Goal: Information Seeking & Learning: Learn about a topic

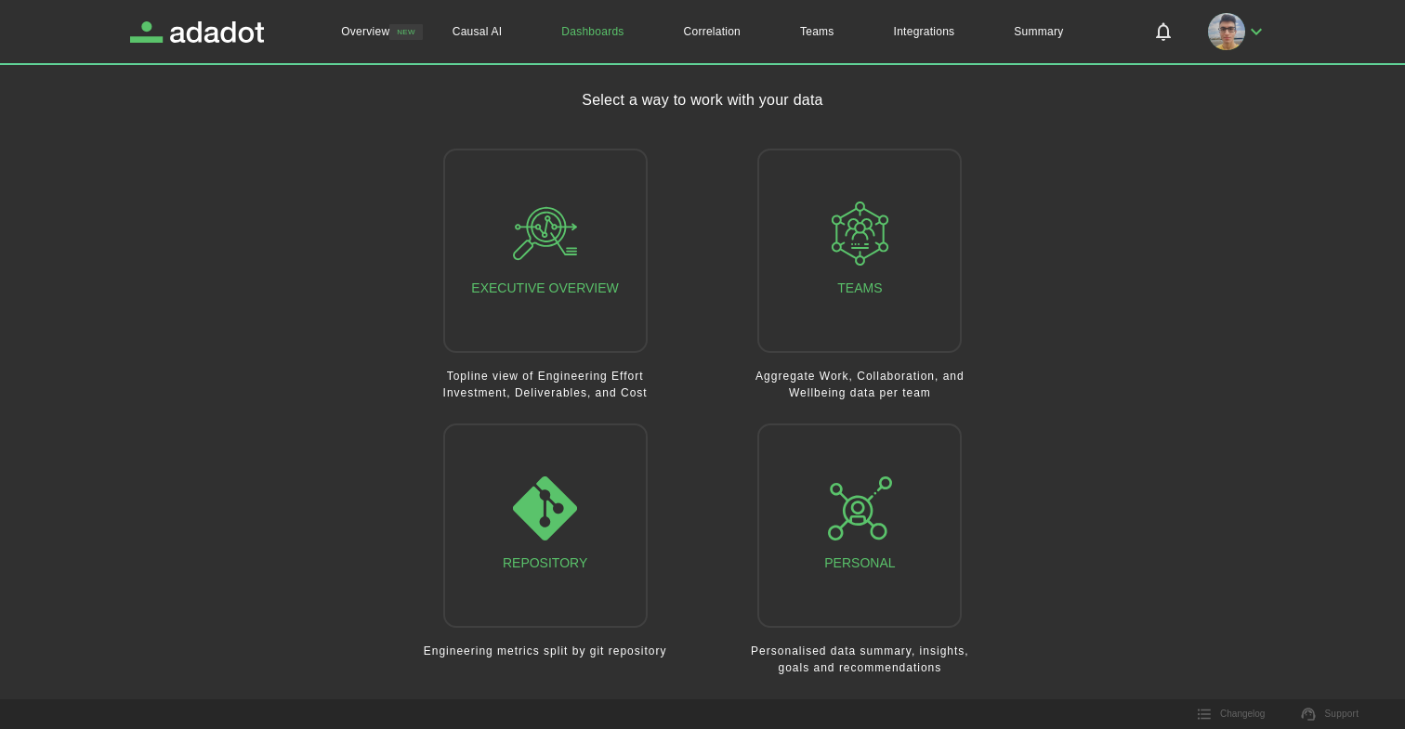
drag, startPoint x: 741, startPoint y: 373, endPoint x: 693, endPoint y: 312, distance: 78.1
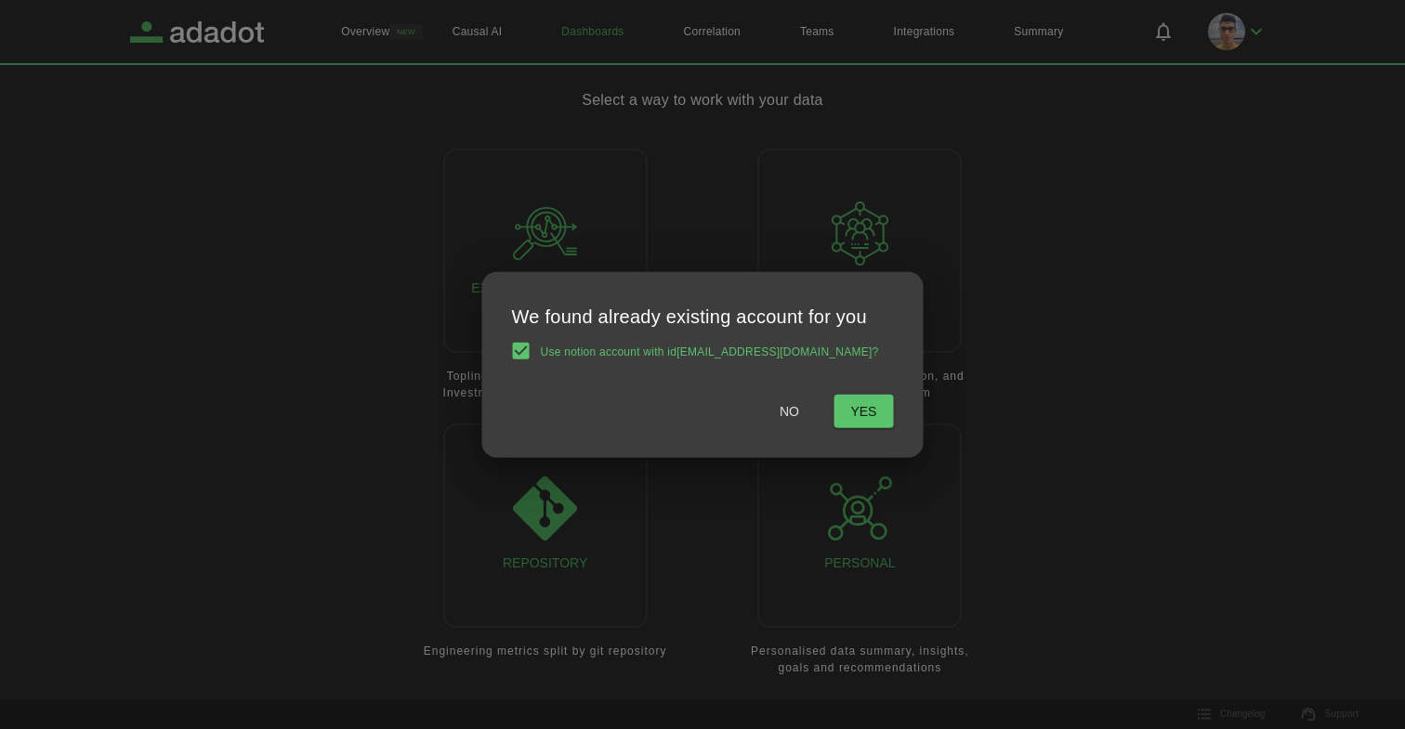
click at [785, 418] on span "No" at bounding box center [789, 410] width 20 height 23
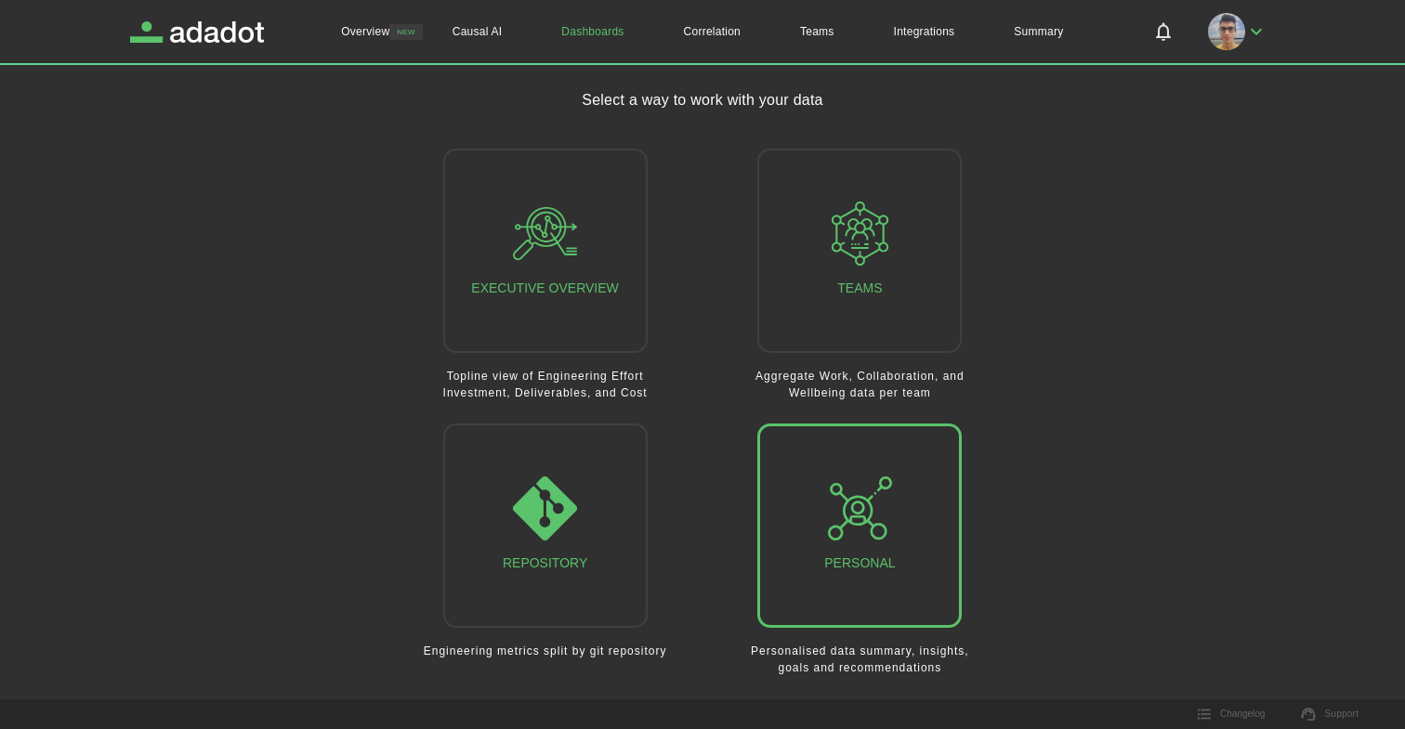
click at [843, 511] on icon "button" at bounding box center [860, 509] width 64 height 64
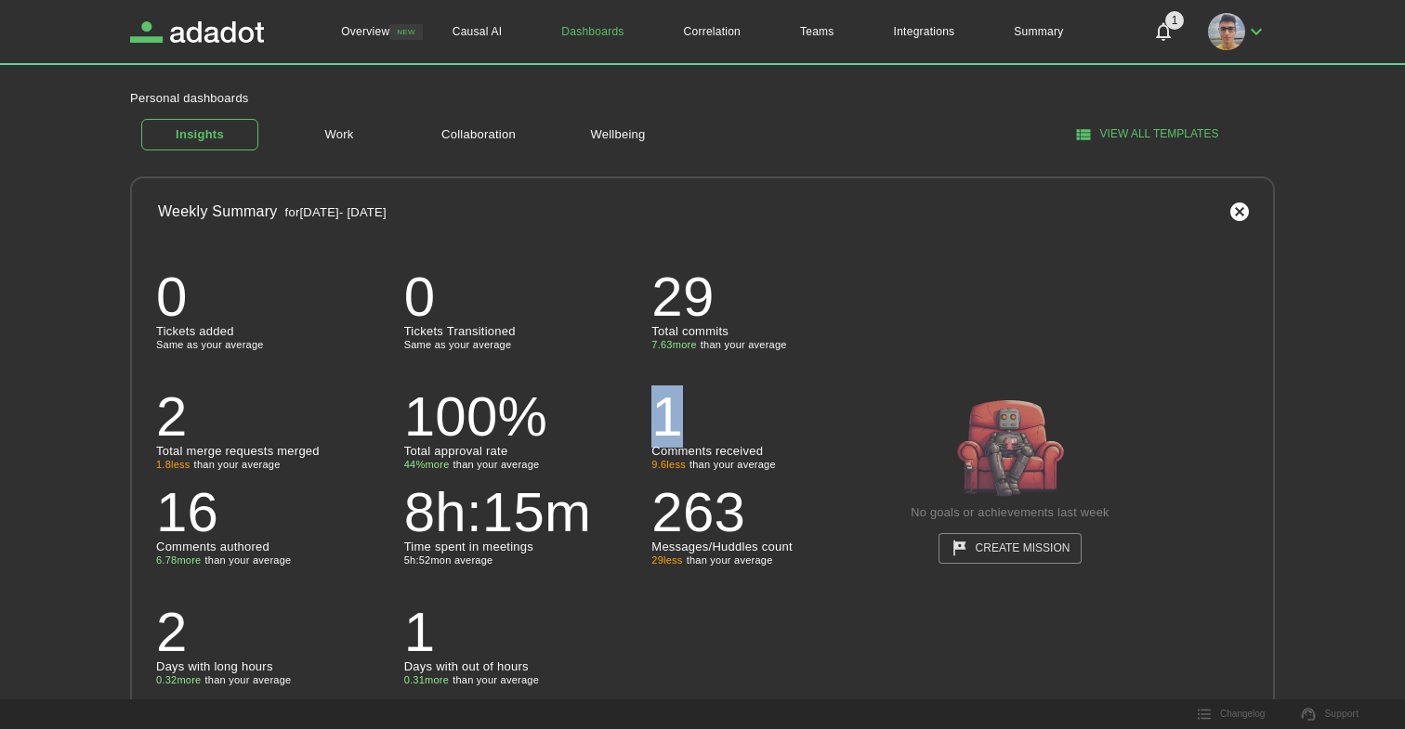
drag, startPoint x: 662, startPoint y: 416, endPoint x: 679, endPoint y: 416, distance: 16.7
click at [679, 416] on p "1" at bounding box center [767, 417] width 233 height 56
click at [503, 427] on p "100 %" at bounding box center [520, 417] width 233 height 56
click at [476, 457] on p "Total approval rate" at bounding box center [520, 451] width 233 height 12
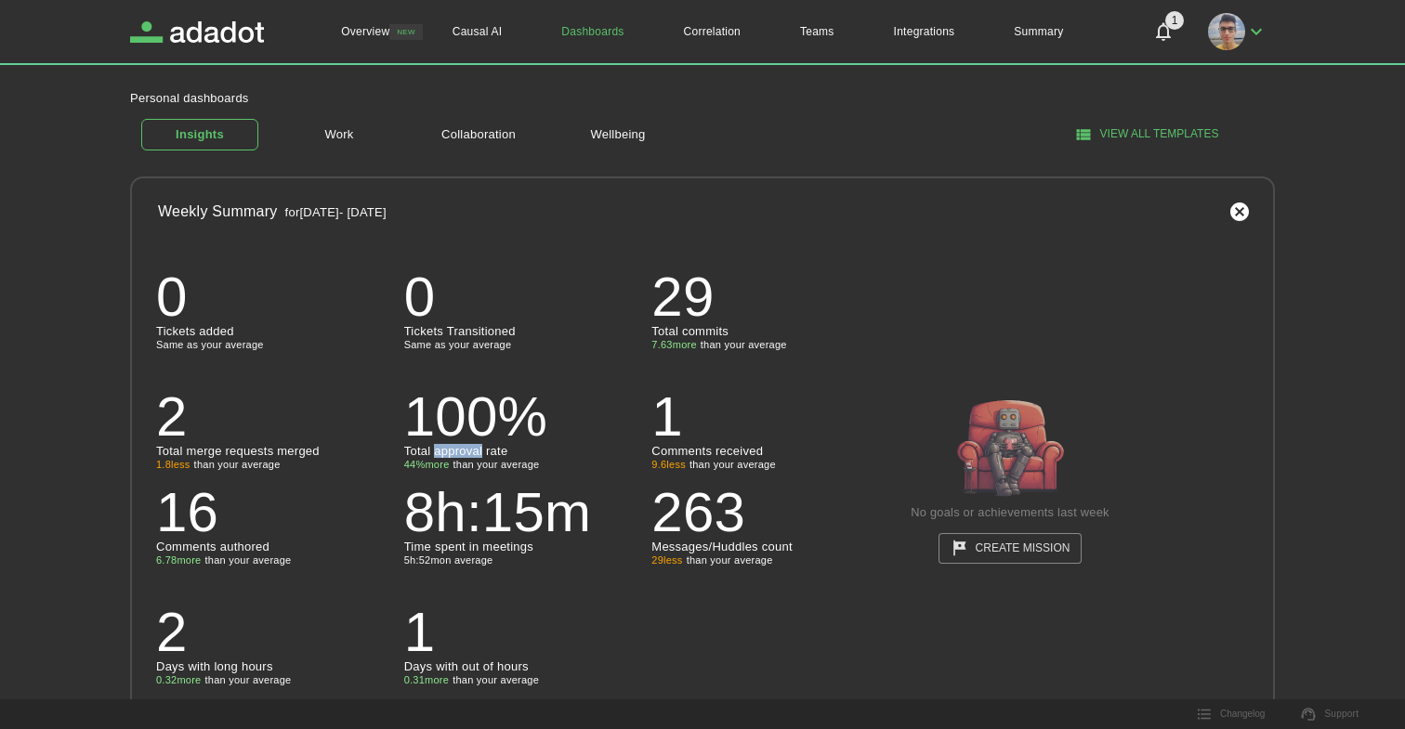
click at [476, 457] on p "Total approval rate" at bounding box center [520, 451] width 233 height 12
click at [475, 416] on p "100 %" at bounding box center [520, 417] width 233 height 56
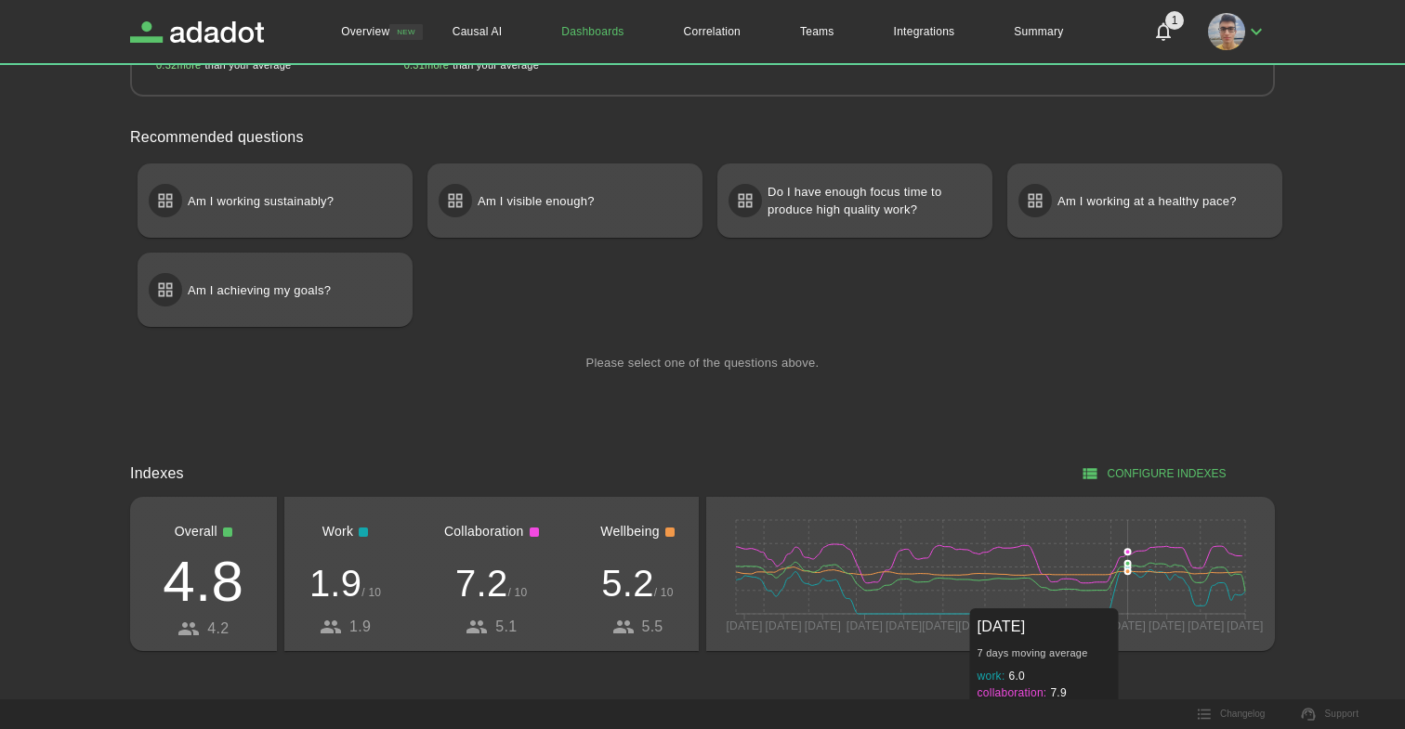
scroll to position [634, 0]
